Goal: Task Accomplishment & Management: Use online tool/utility

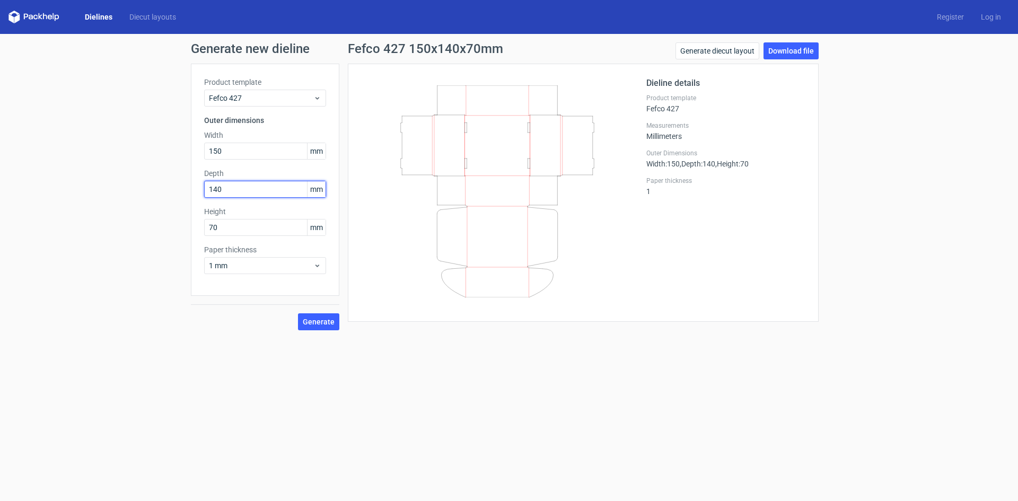
drag, startPoint x: 239, startPoint y: 188, endPoint x: 109, endPoint y: 195, distance: 130.1
click at [109, 195] on div "Generate new dieline Product template Fefco 427 Outer dimensions Width 150 mm D…" at bounding box center [509, 186] width 1018 height 305
type input "122"
click at [234, 231] on input "70" at bounding box center [265, 227] width 122 height 17
click at [251, 188] on input "122" at bounding box center [265, 189] width 122 height 17
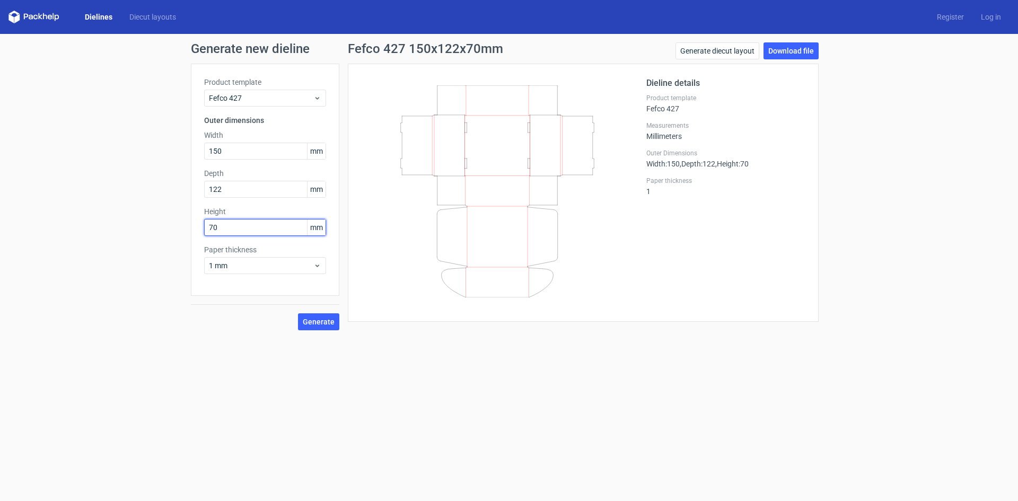
click at [229, 230] on input "70" at bounding box center [265, 227] width 122 height 17
click at [321, 269] on div "1 mm" at bounding box center [265, 265] width 122 height 17
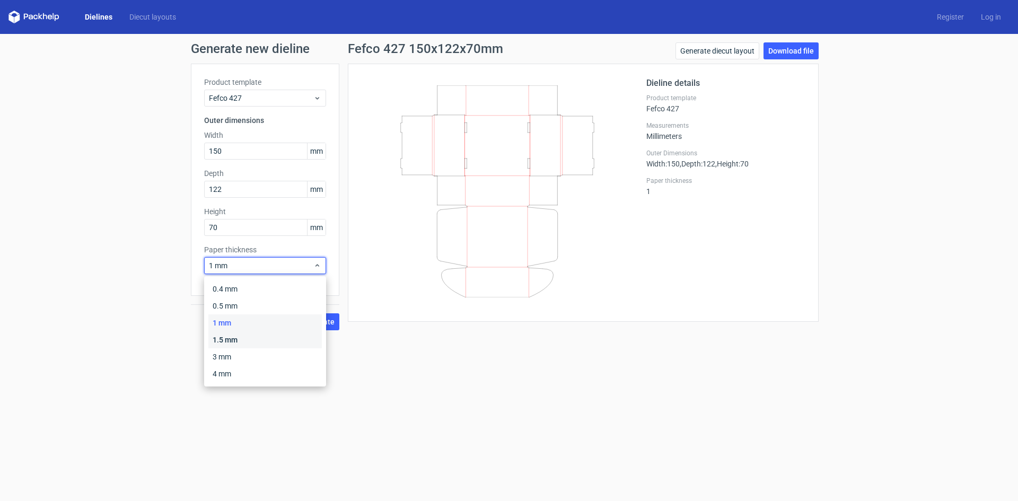
click at [261, 332] on div "1.5 mm" at bounding box center [264, 339] width 113 height 17
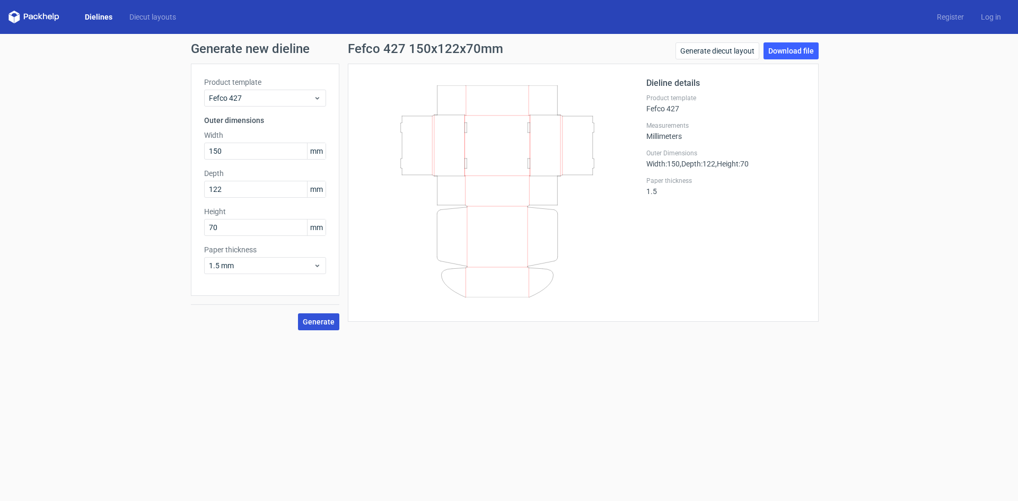
click at [330, 318] on span "Generate" at bounding box center [319, 321] width 32 height 7
click at [807, 51] on link "Download file" at bounding box center [791, 50] width 55 height 17
